Goal: Task Accomplishment & Management: Complete application form

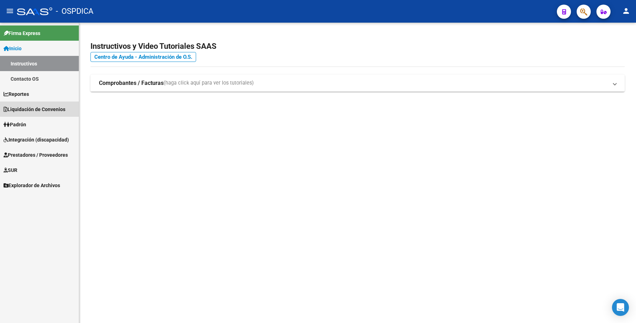
click at [44, 101] on link "Liquidación de Convenios" at bounding box center [39, 108] width 79 height 15
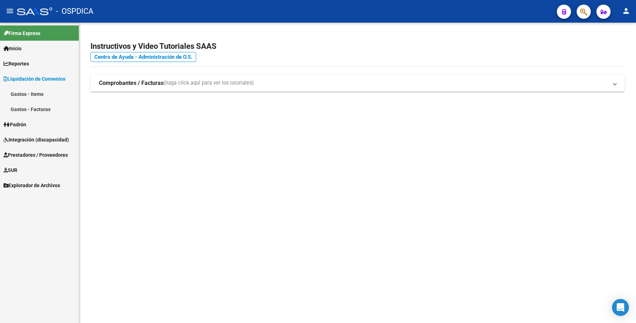
click at [37, 135] on link "Integración (discapacidad)" at bounding box center [39, 139] width 79 height 15
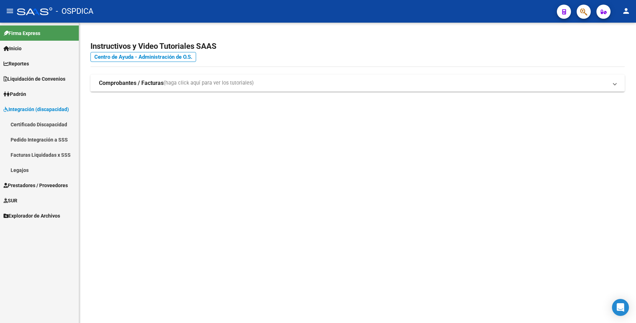
click at [41, 118] on link "Certificado Discapacidad" at bounding box center [39, 124] width 79 height 15
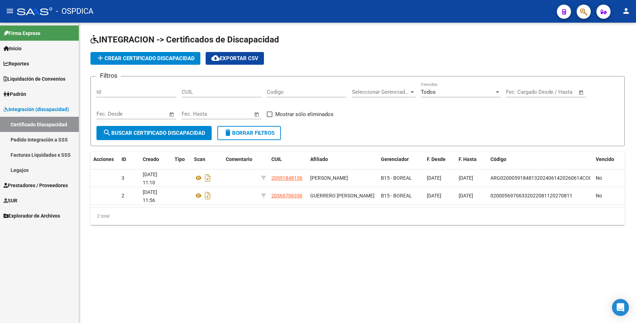
click at [43, 184] on span "Prestadores / Proveedores" at bounding box center [36, 185] width 64 height 8
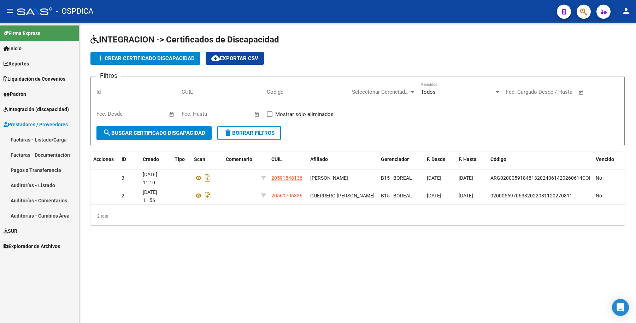
click at [48, 133] on link "Facturas - Listado/Carga" at bounding box center [39, 139] width 79 height 15
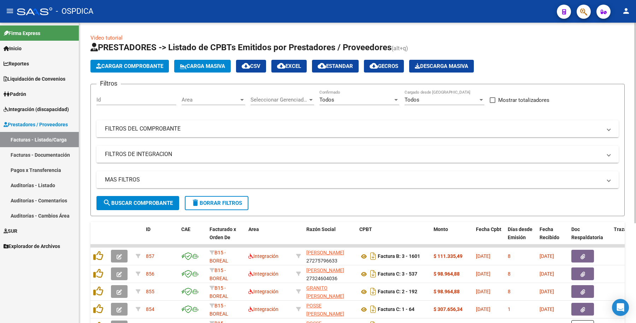
click at [326, 99] on span "Todos" at bounding box center [326, 99] width 15 height 6
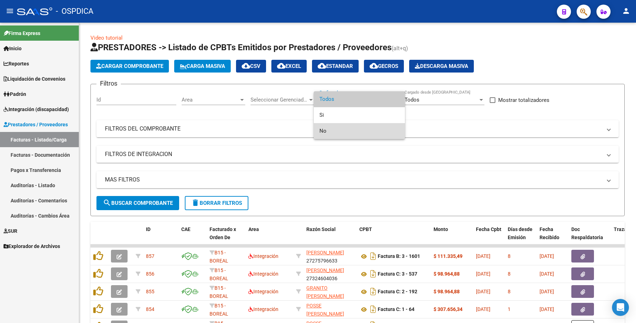
click at [327, 124] on span "No" at bounding box center [359, 131] width 80 height 16
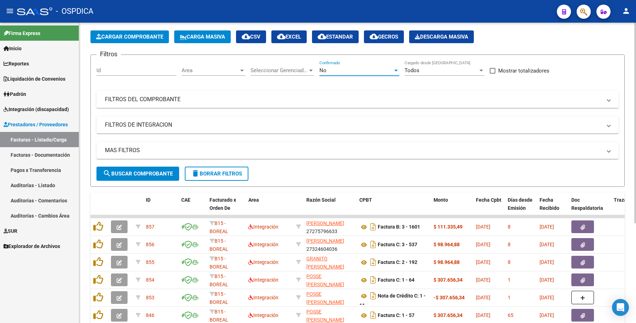
scroll to position [44, 0]
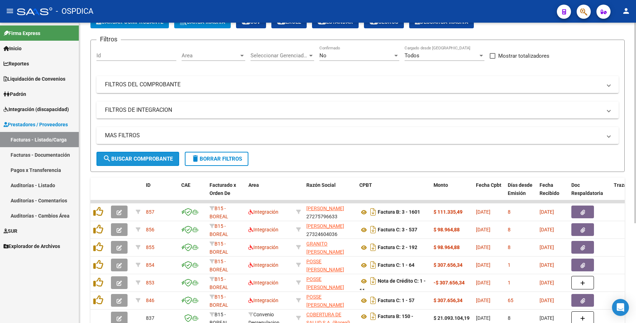
click at [135, 152] on button "search Buscar Comprobante" at bounding box center [137, 159] width 83 height 14
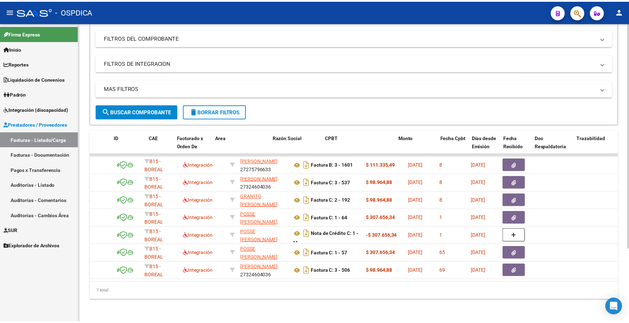
scroll to position [0, 0]
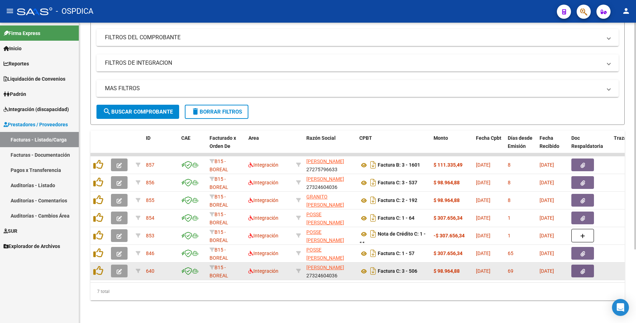
click at [115, 264] on button "button" at bounding box center [119, 270] width 17 height 13
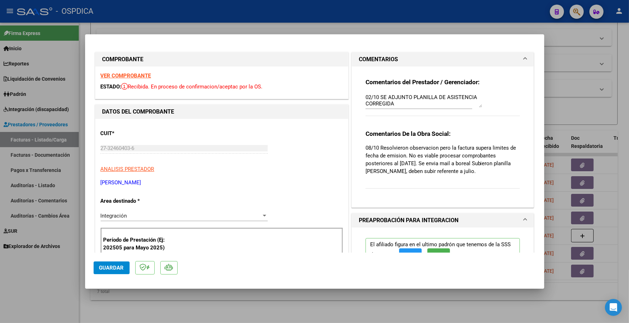
click at [56, 275] on div at bounding box center [314, 161] width 629 height 323
type input "$ 0,00"
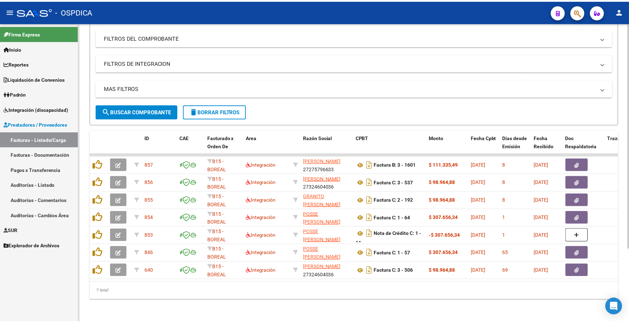
scroll to position [97, 0]
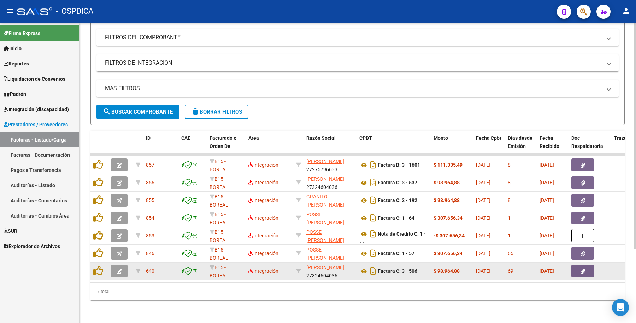
click at [117, 269] on icon "button" at bounding box center [119, 271] width 5 height 5
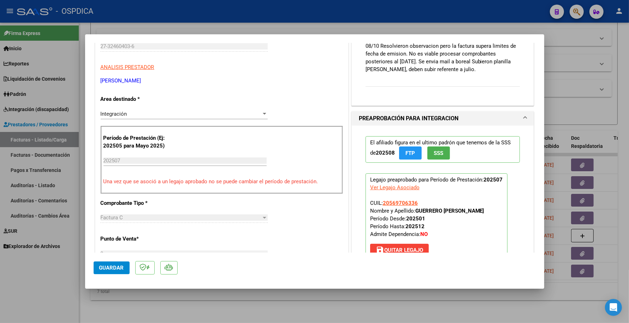
scroll to position [177, 0]
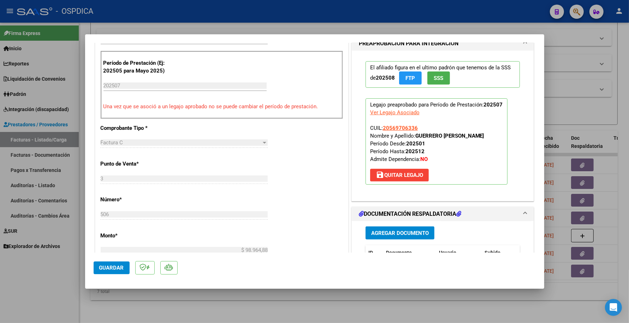
click at [149, 300] on div at bounding box center [314, 161] width 629 height 323
type input "$ 0,00"
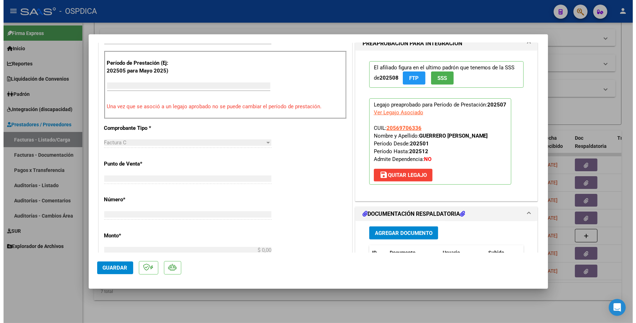
scroll to position [0, 0]
